Goal: Information Seeking & Learning: Learn about a topic

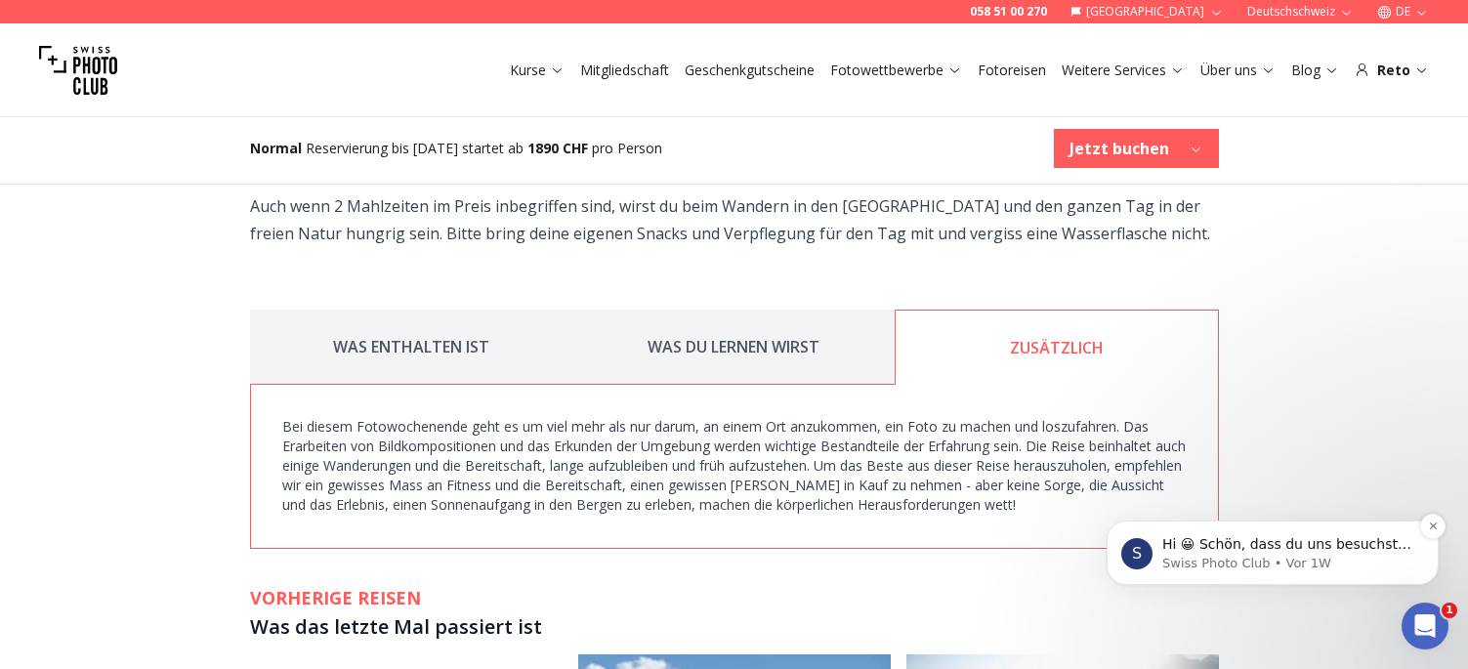
scroll to position [3024, 0]
click at [1434, 528] on icon "Dismiss notification" at bounding box center [1432, 525] width 7 height 7
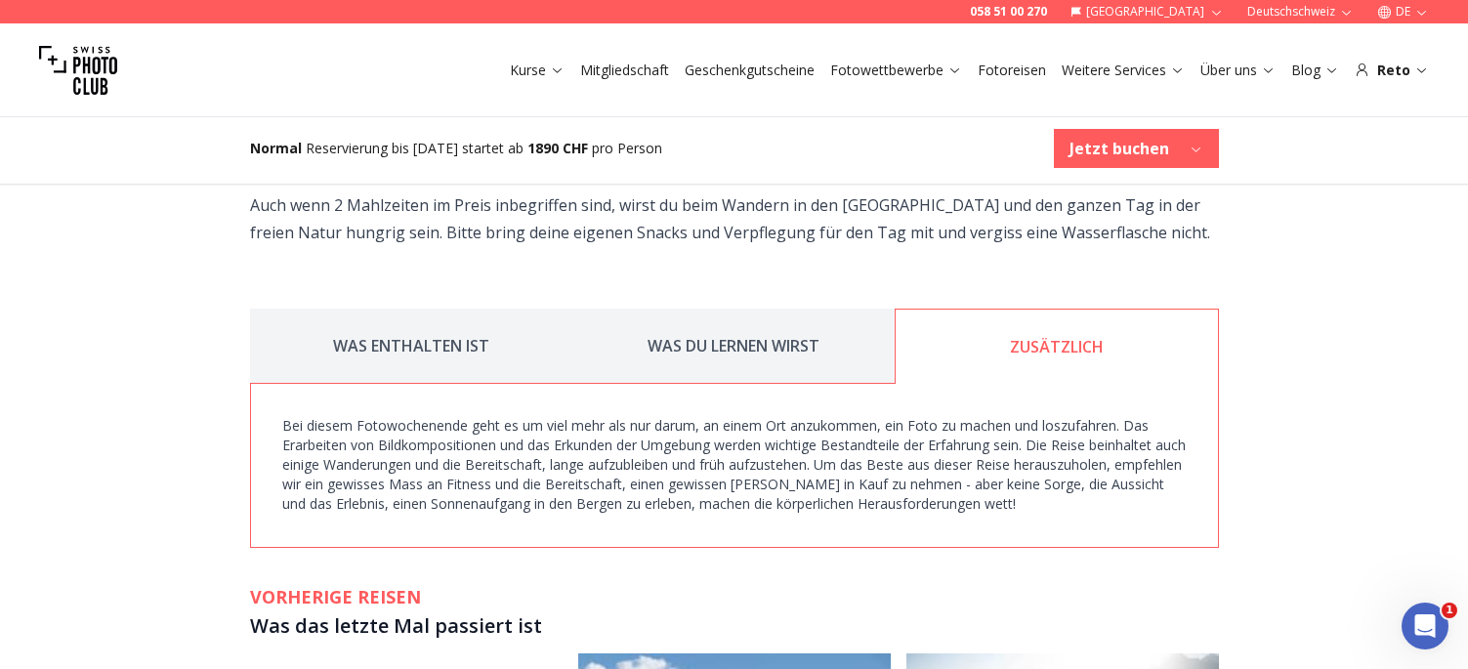
click at [689, 309] on button "WAS DU LERNEN WIRST" at bounding box center [733, 346] width 322 height 75
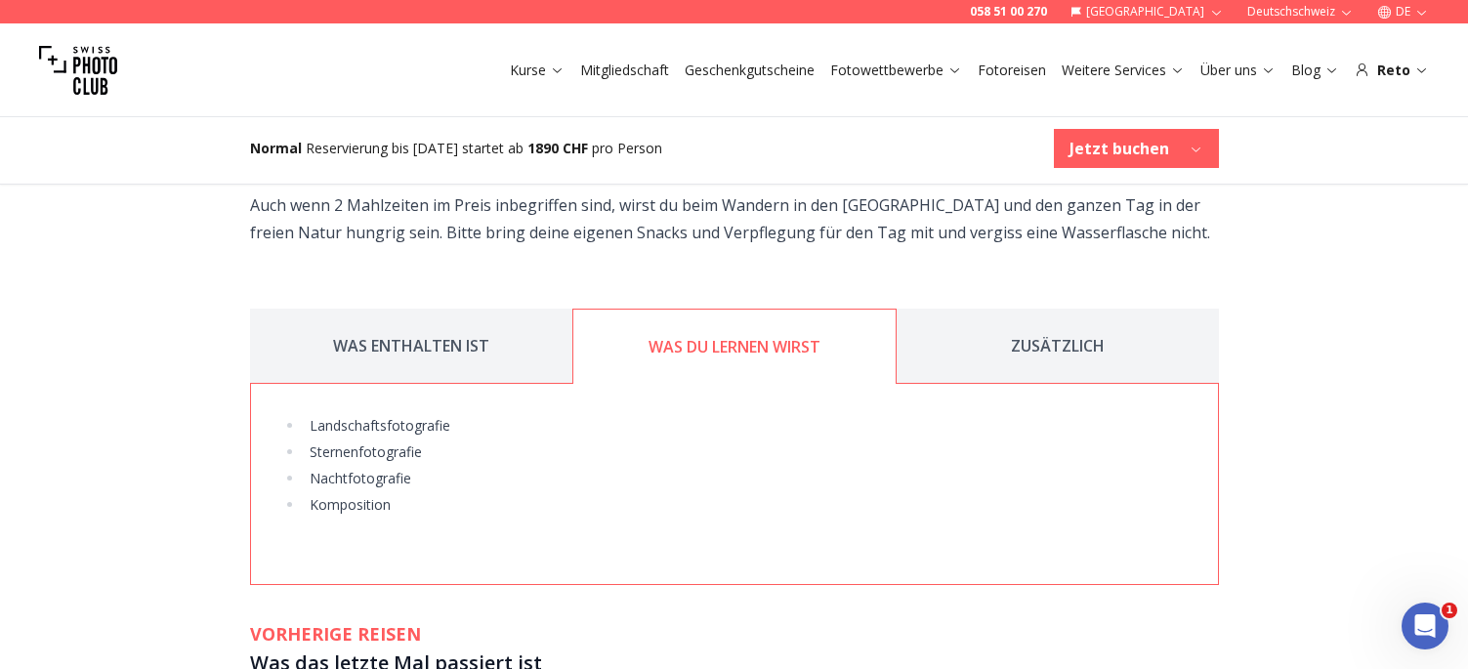
click at [477, 309] on button "WAS ENTHALTEN IST" at bounding box center [411, 346] width 322 height 75
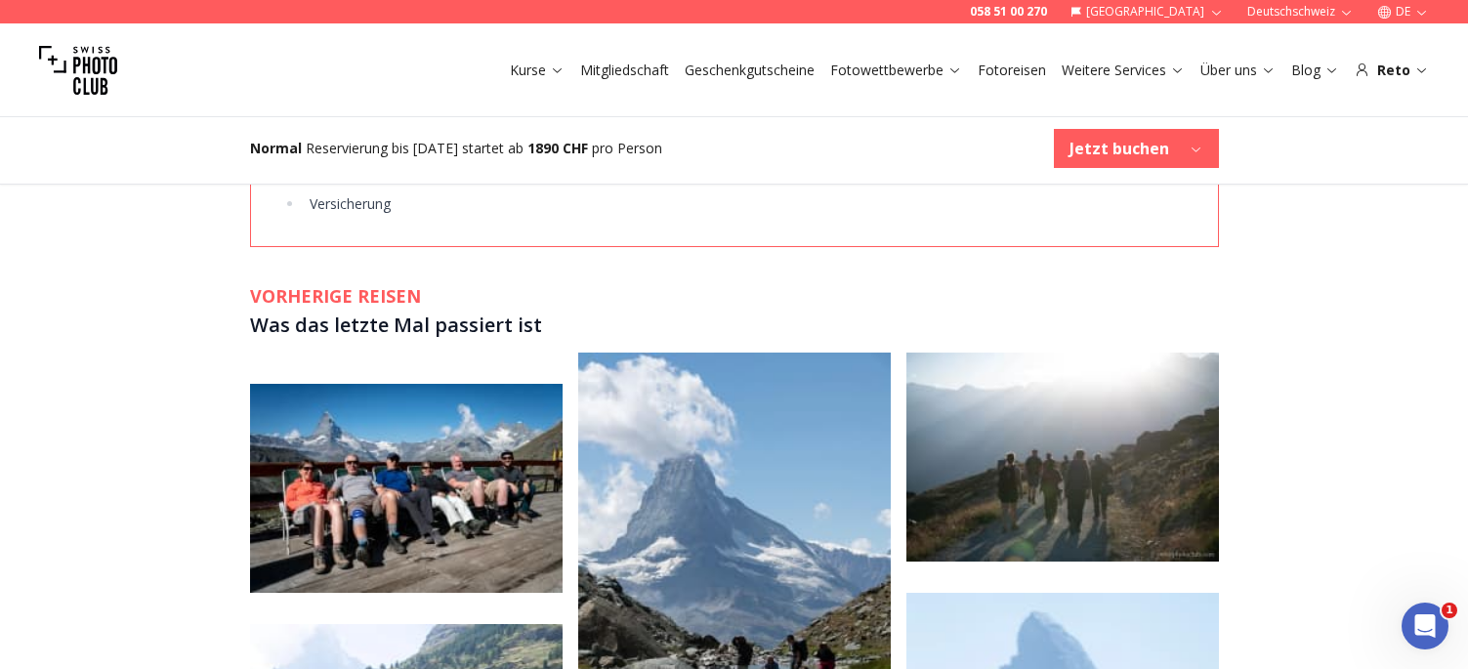
scroll to position [3706, 0]
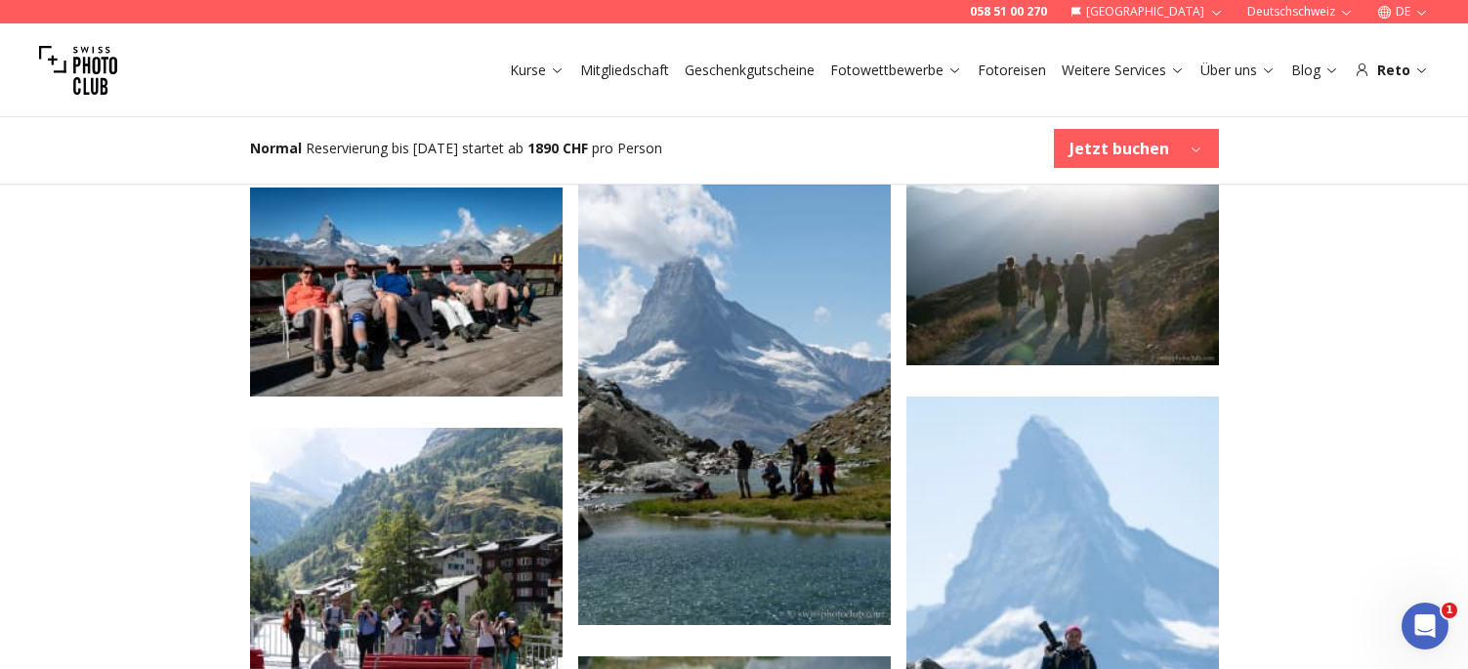
click at [407, 310] on img at bounding box center [406, 291] width 312 height 209
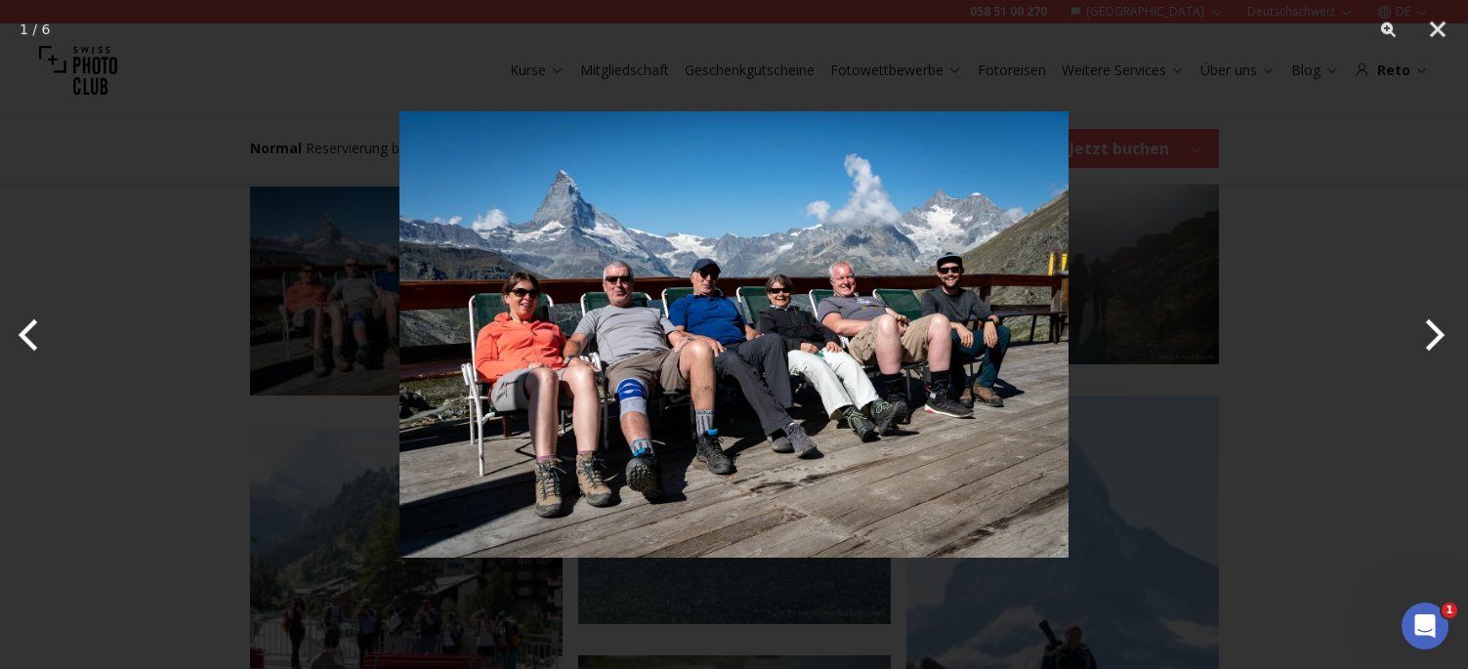
click at [1434, 331] on button "Next" at bounding box center [1430, 335] width 73 height 98
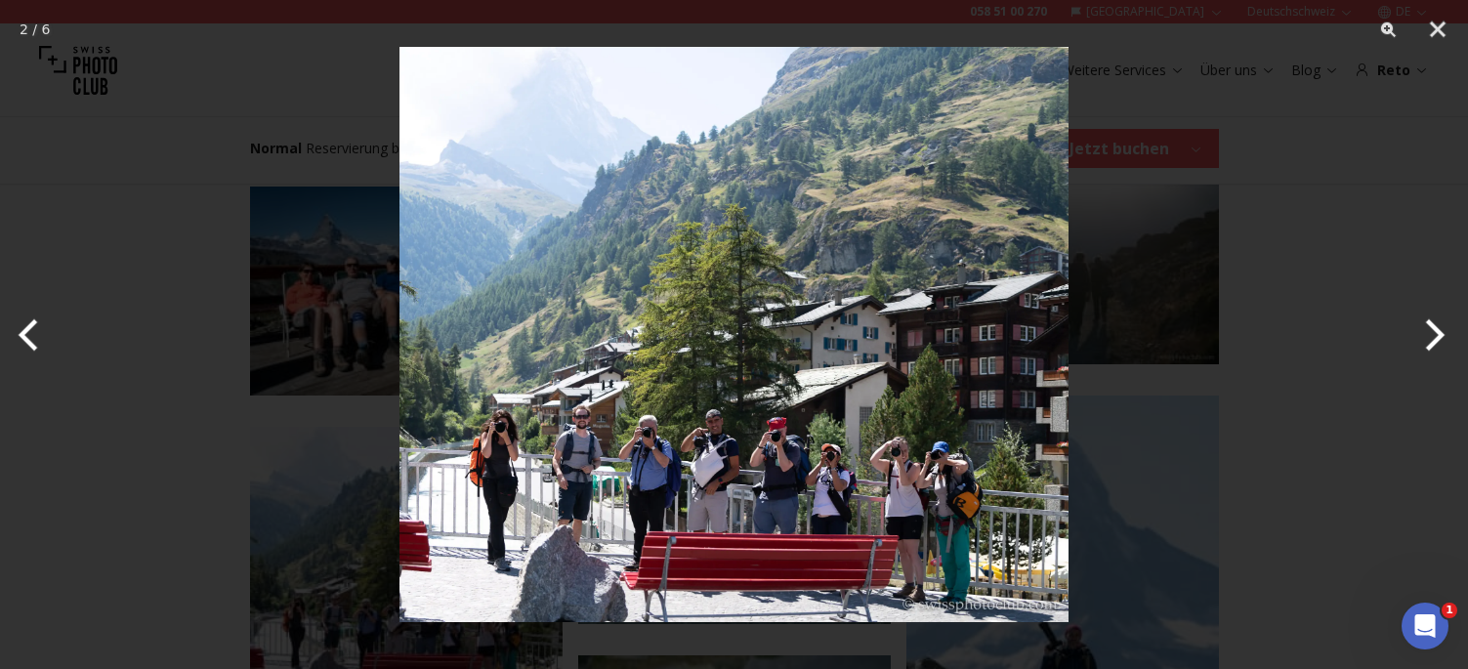
click at [1434, 331] on button "Next" at bounding box center [1430, 335] width 73 height 98
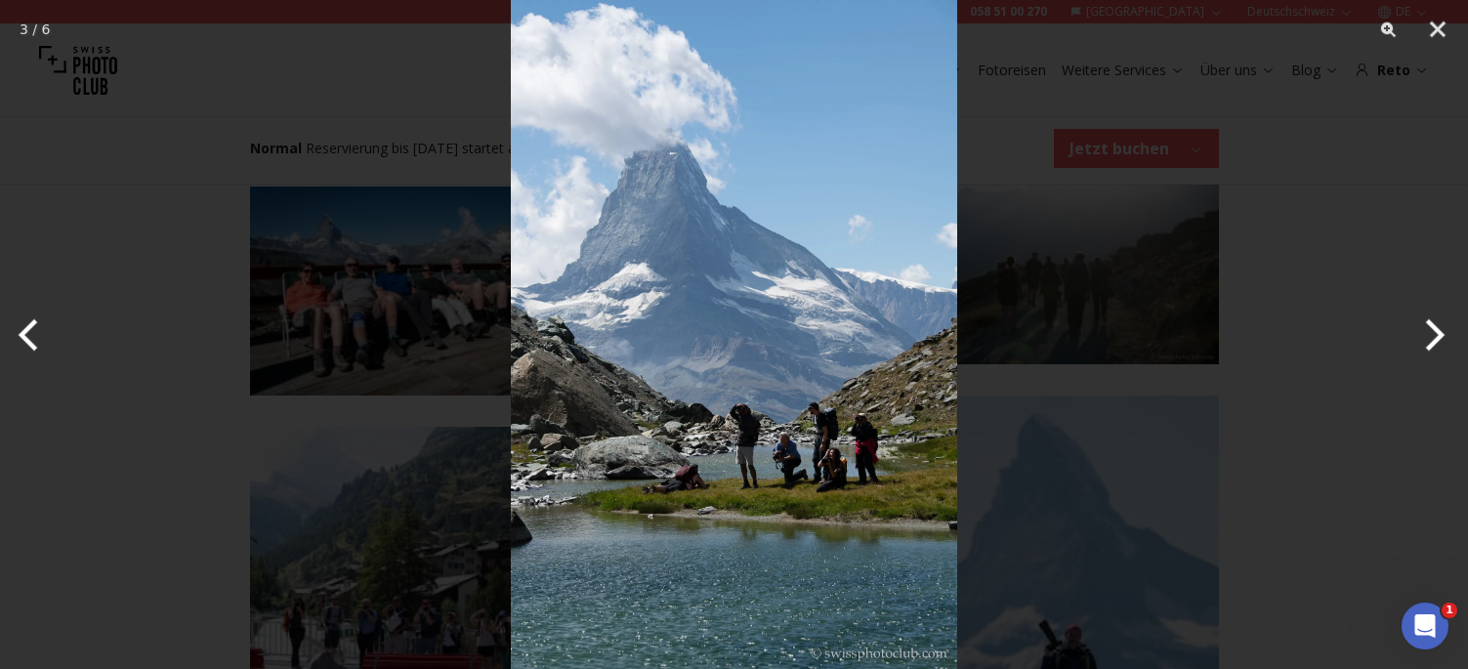
click at [1434, 331] on button "Next" at bounding box center [1430, 335] width 73 height 98
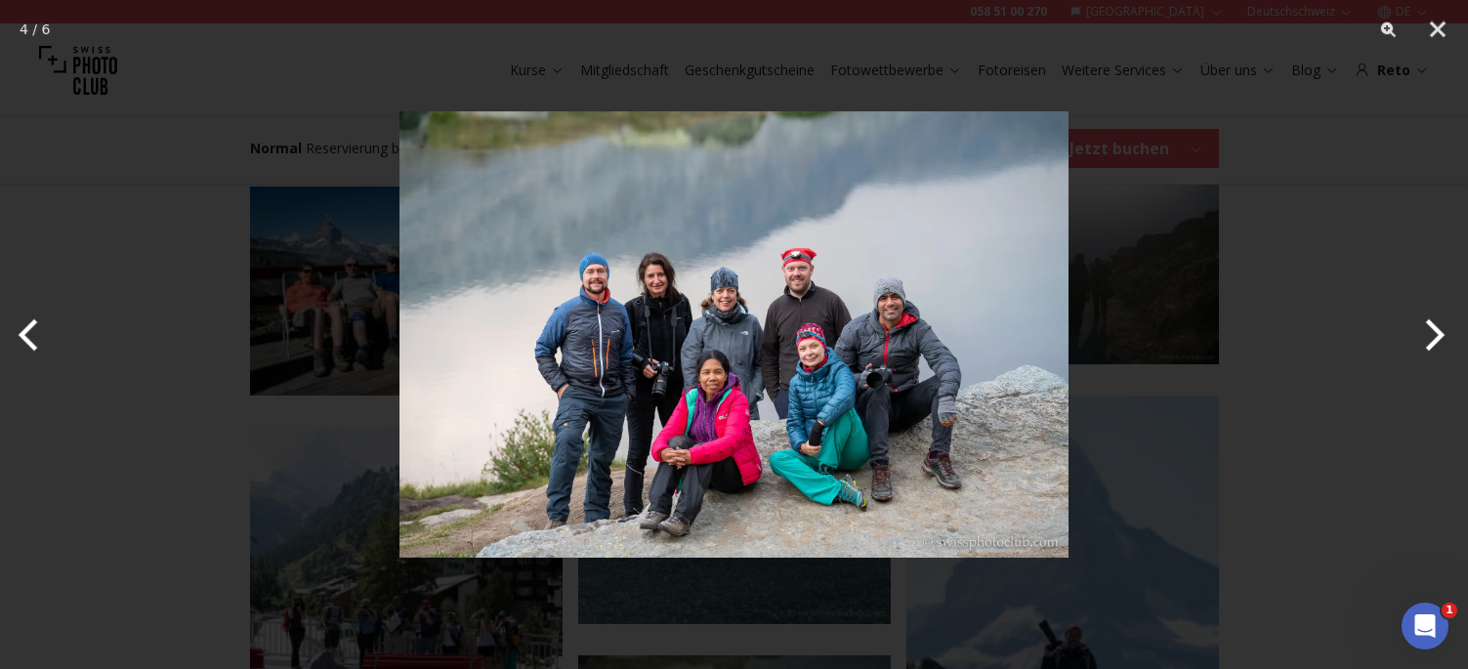
click at [1434, 331] on button "Next" at bounding box center [1430, 335] width 73 height 98
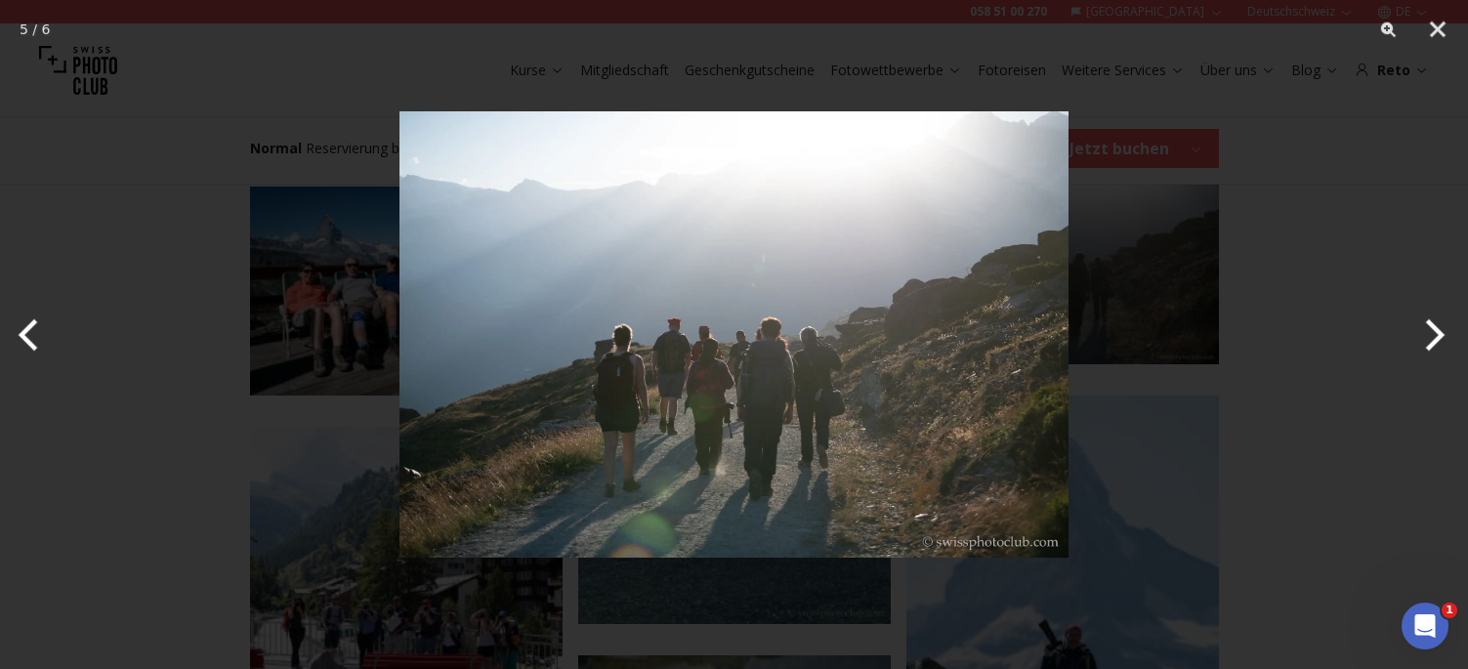
click at [1434, 331] on button "Next" at bounding box center [1430, 335] width 73 height 98
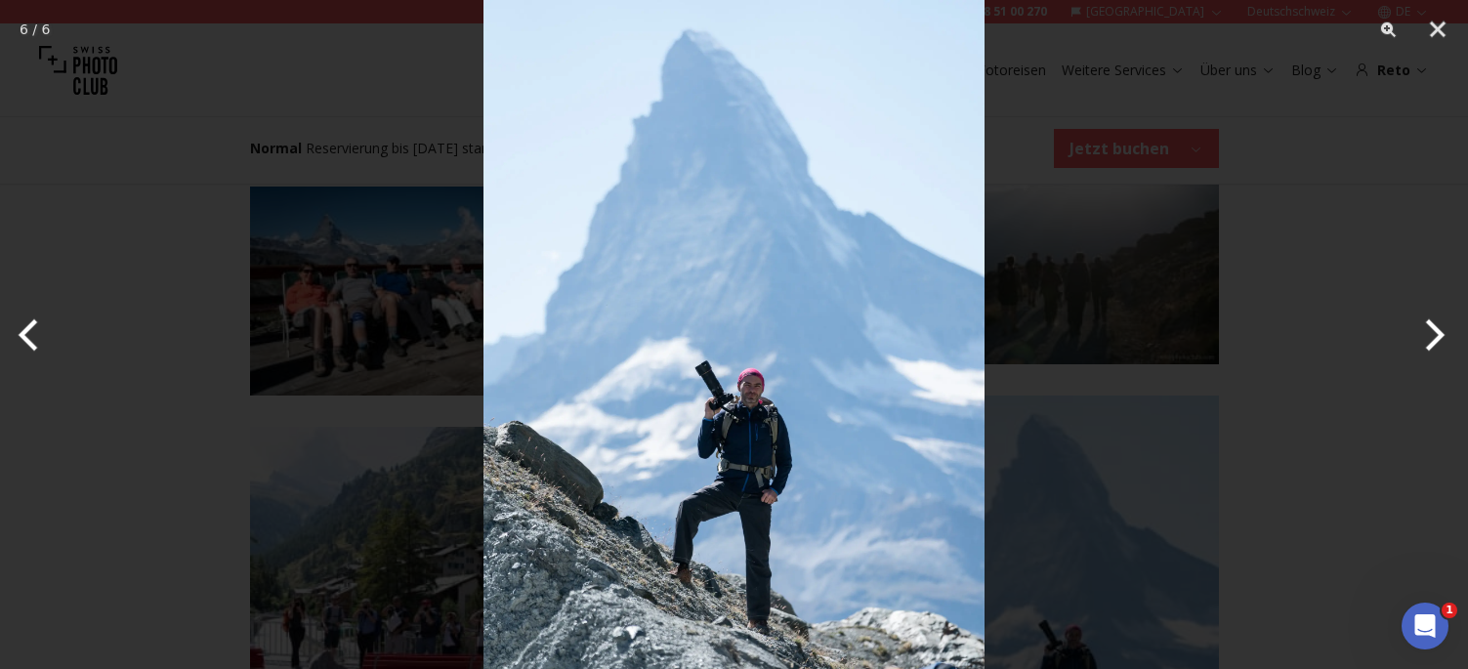
click at [1434, 331] on button "Next" at bounding box center [1430, 335] width 73 height 98
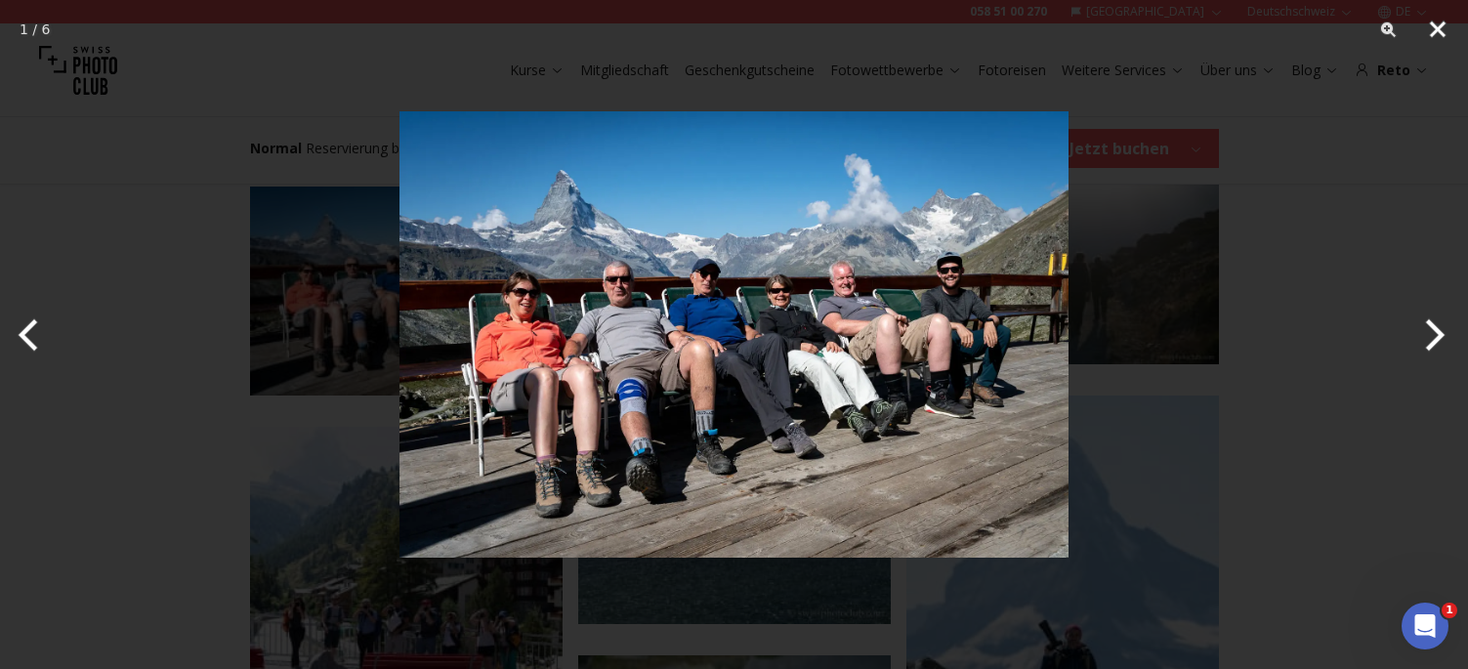
click at [1436, 36] on button "Close" at bounding box center [1437, 29] width 49 height 59
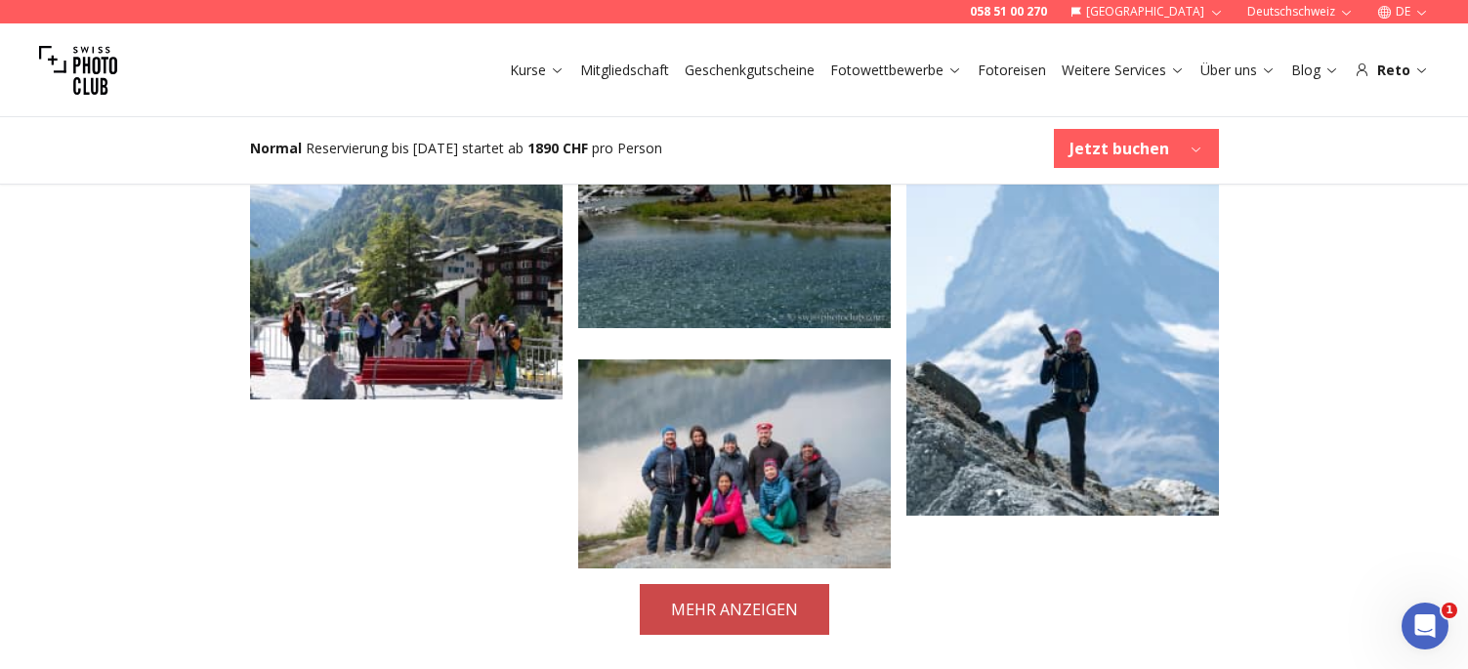
scroll to position [4195, 0]
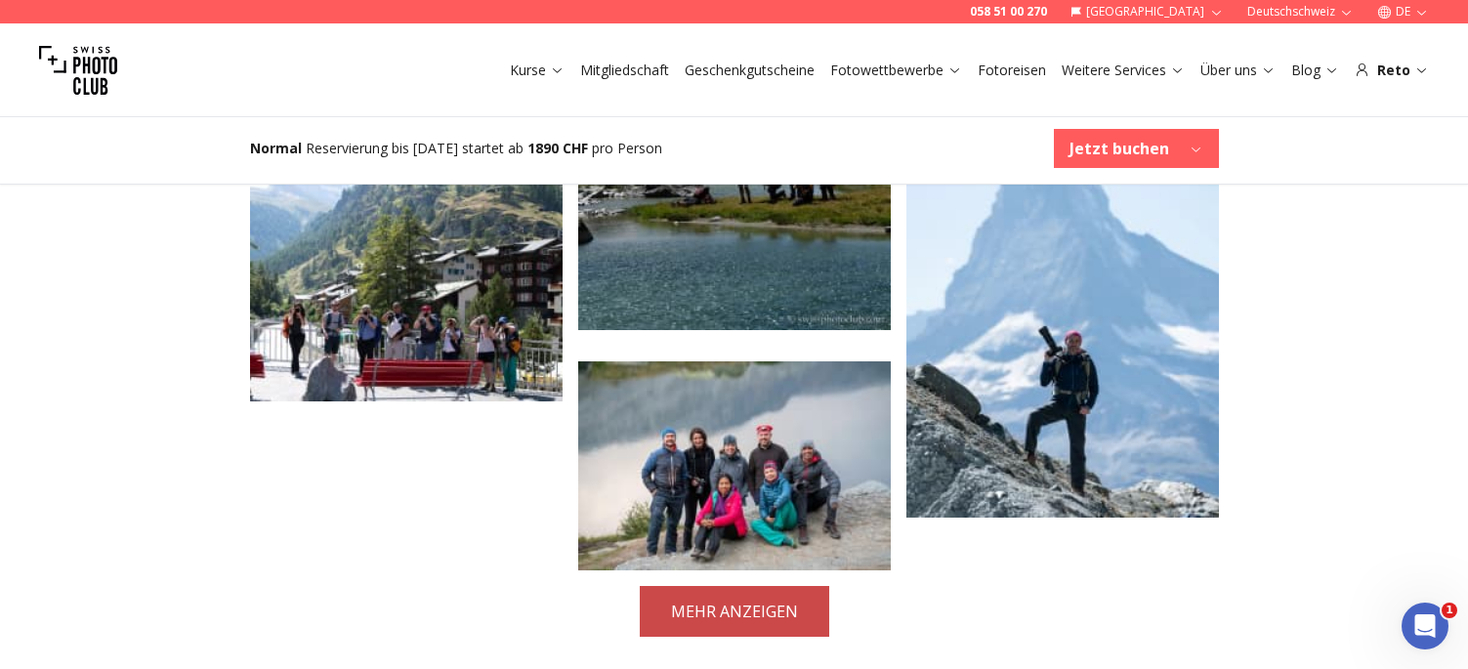
click at [742, 586] on button "MEHR ANZEIGEN" at bounding box center [734, 611] width 189 height 51
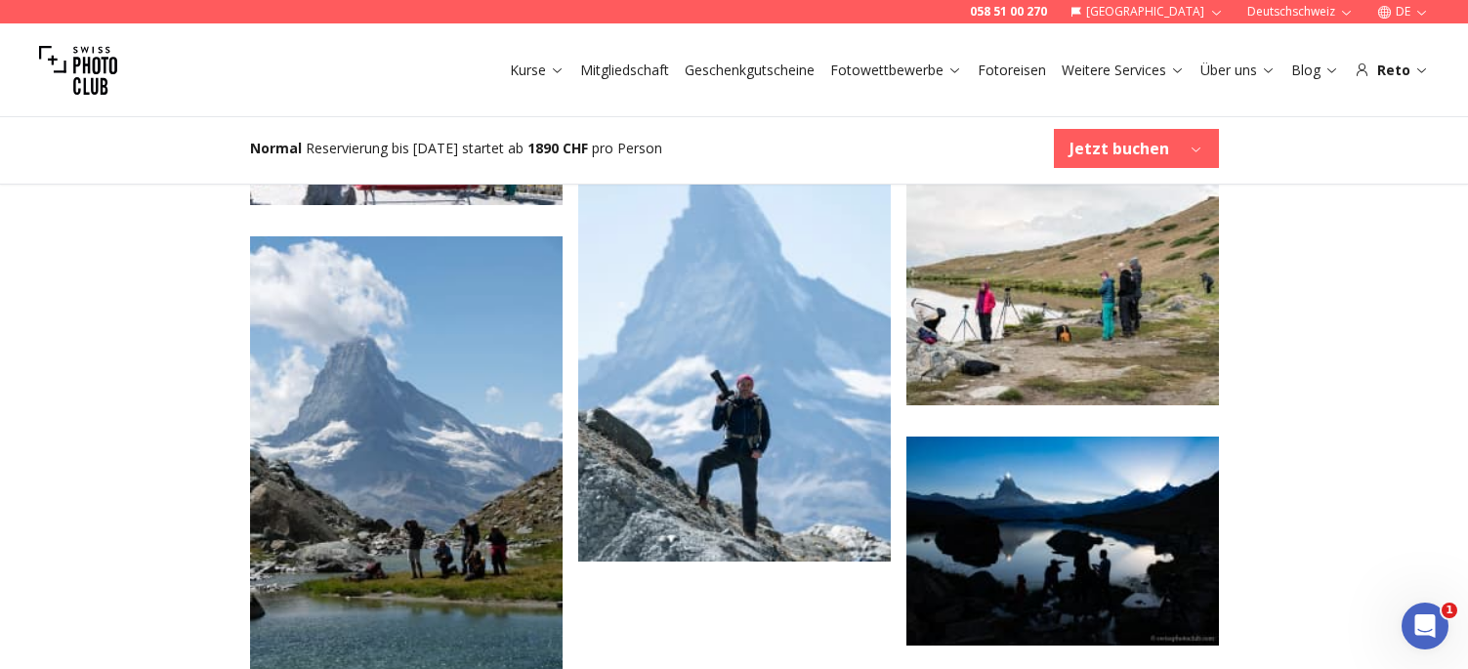
scroll to position [4390, 0]
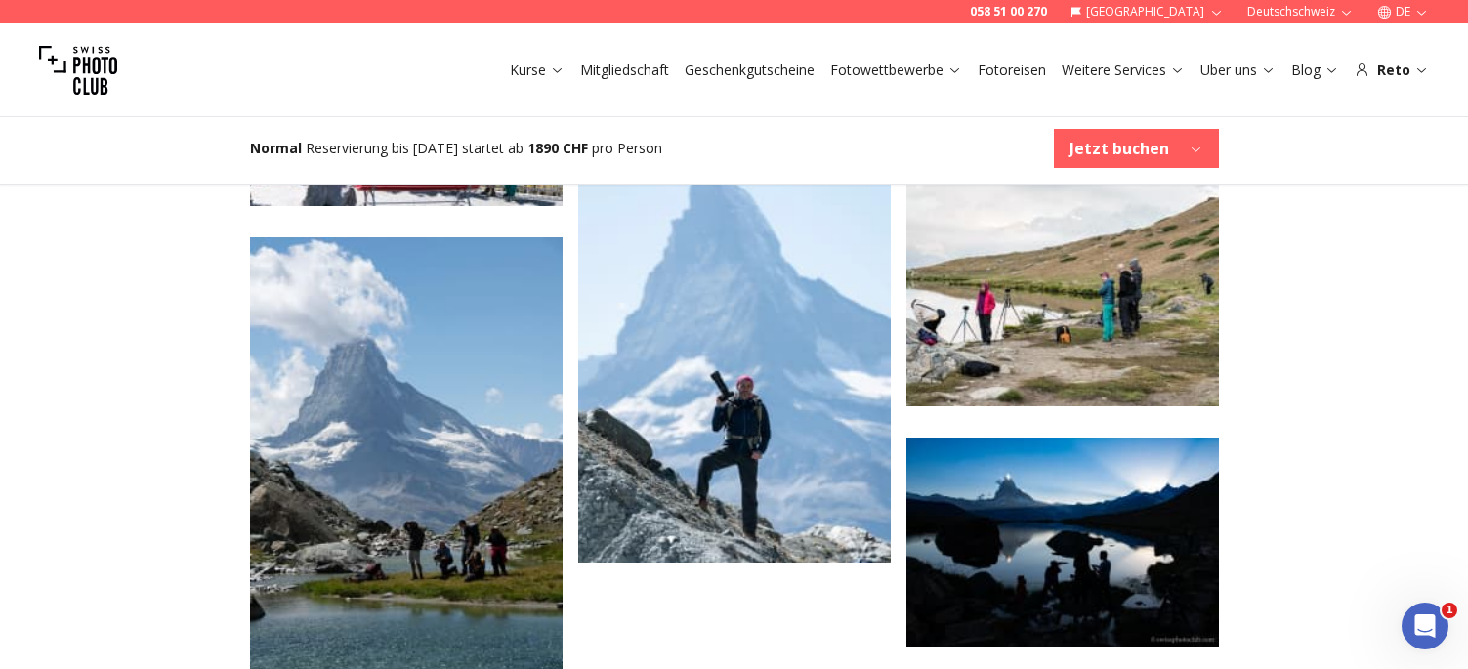
click at [973, 472] on img at bounding box center [1062, 541] width 312 height 209
